Goal: Information Seeking & Learning: Learn about a topic

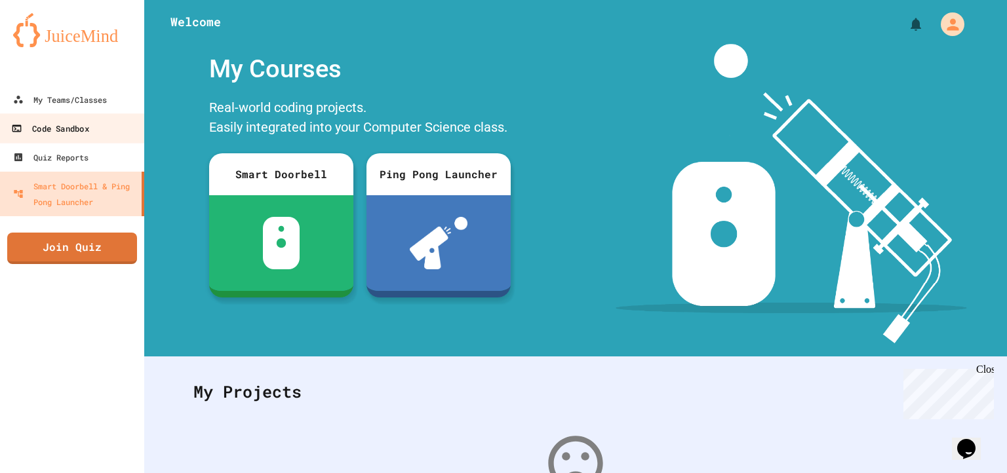
click at [59, 129] on div "Code Sandbox" at bounding box center [49, 129] width 77 height 16
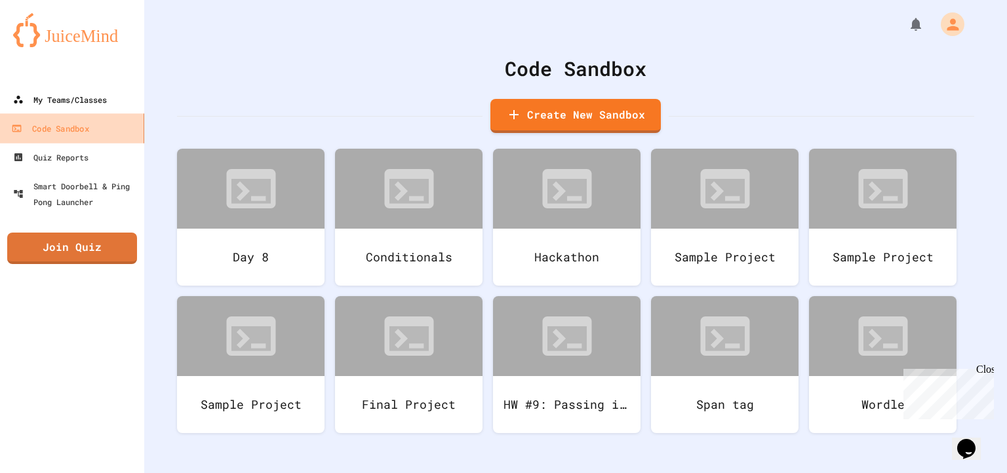
click at [87, 103] on div "My Teams/Classes" at bounding box center [60, 100] width 94 height 16
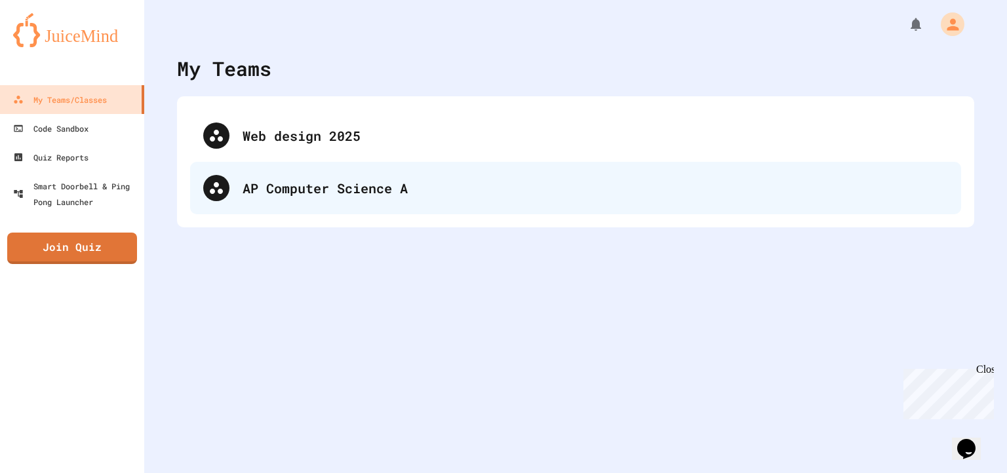
click at [294, 193] on div "AP Computer Science A" at bounding box center [596, 188] width 706 height 20
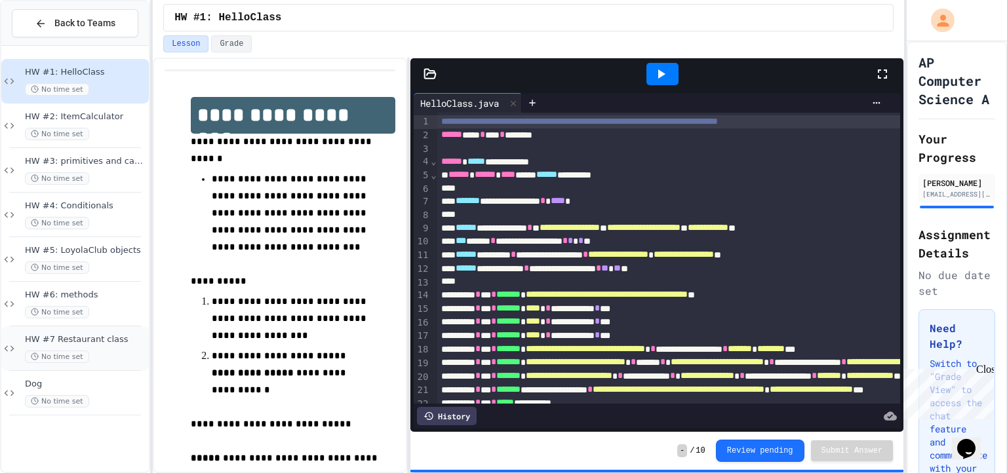
click at [131, 344] on div "HW #7 Restaurant class No time set" at bounding box center [85, 348] width 121 height 29
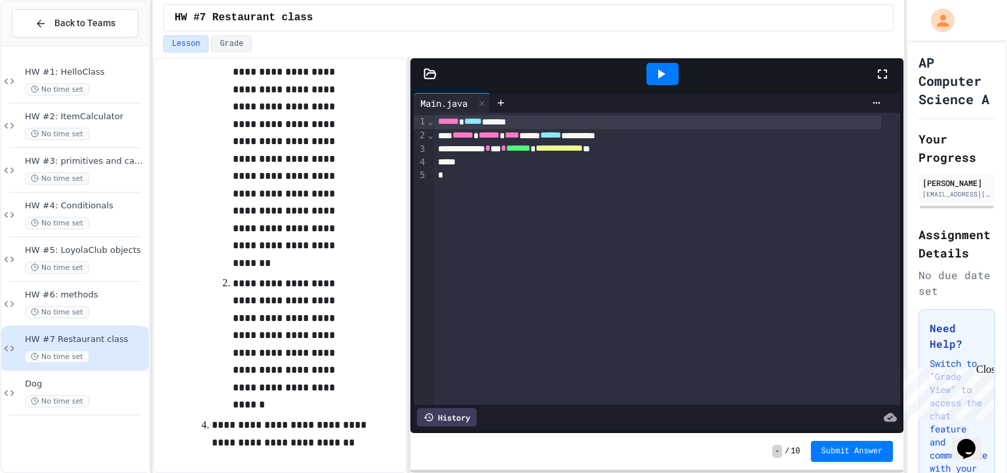
scroll to position [448, 0]
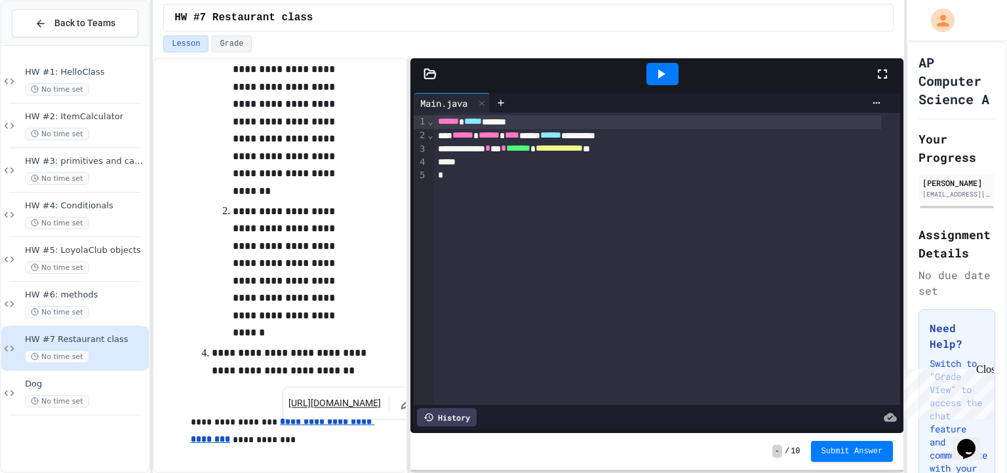
drag, startPoint x: 319, startPoint y: 431, endPoint x: 285, endPoint y: 423, distance: 35.0
click at [285, 423] on u "**********" at bounding box center [283, 430] width 184 height 26
